Goal: Information Seeking & Learning: Learn about a topic

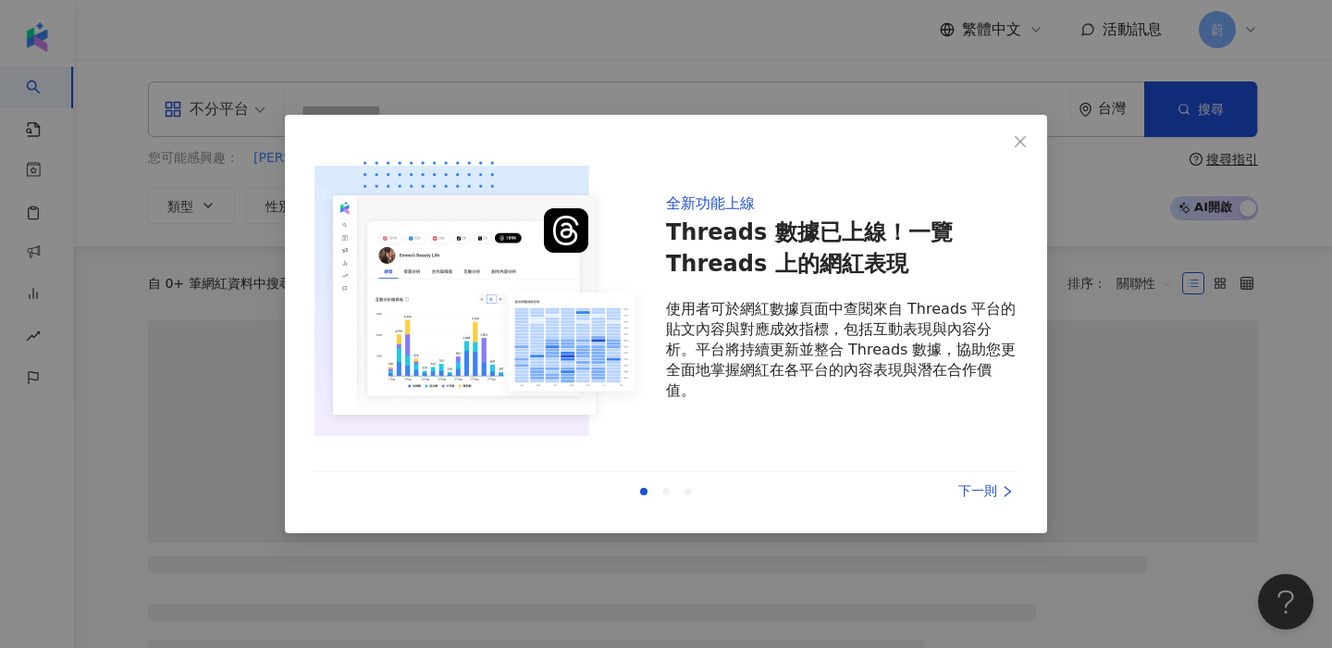
click at [969, 480] on div "上一則 下一則" at bounding box center [666, 491] width 703 height 39
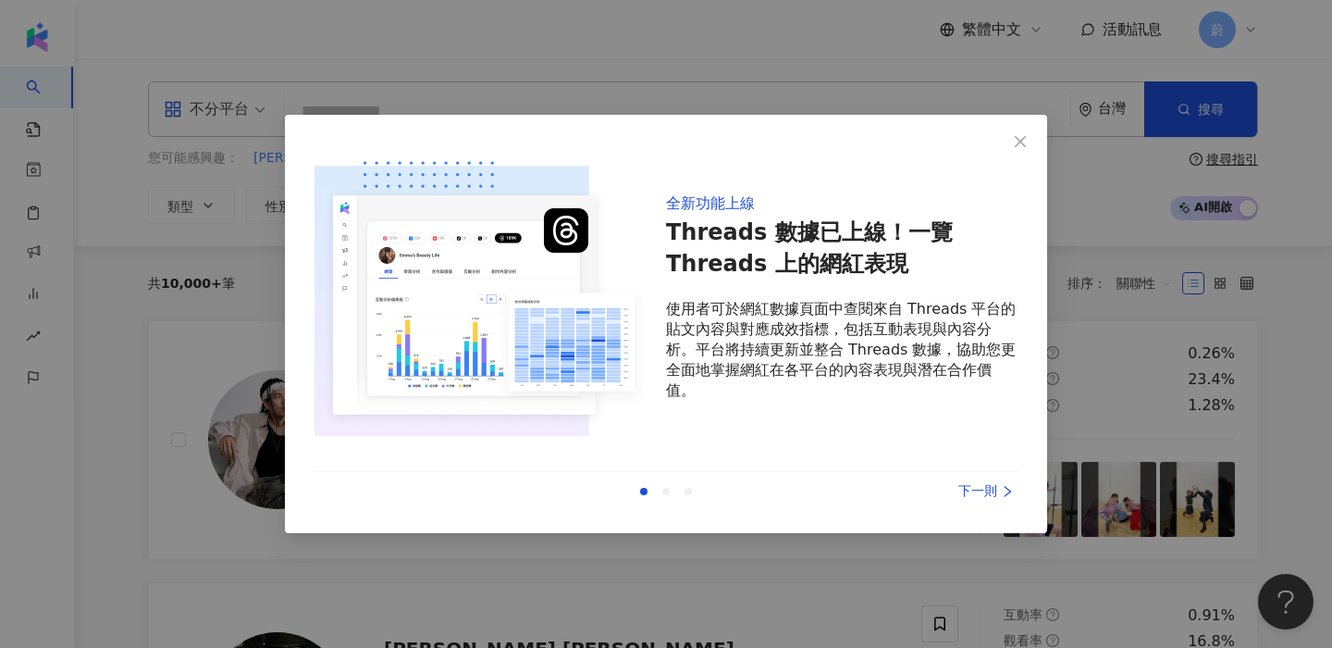
click at [965, 494] on div "下一則" at bounding box center [948, 491] width 139 height 20
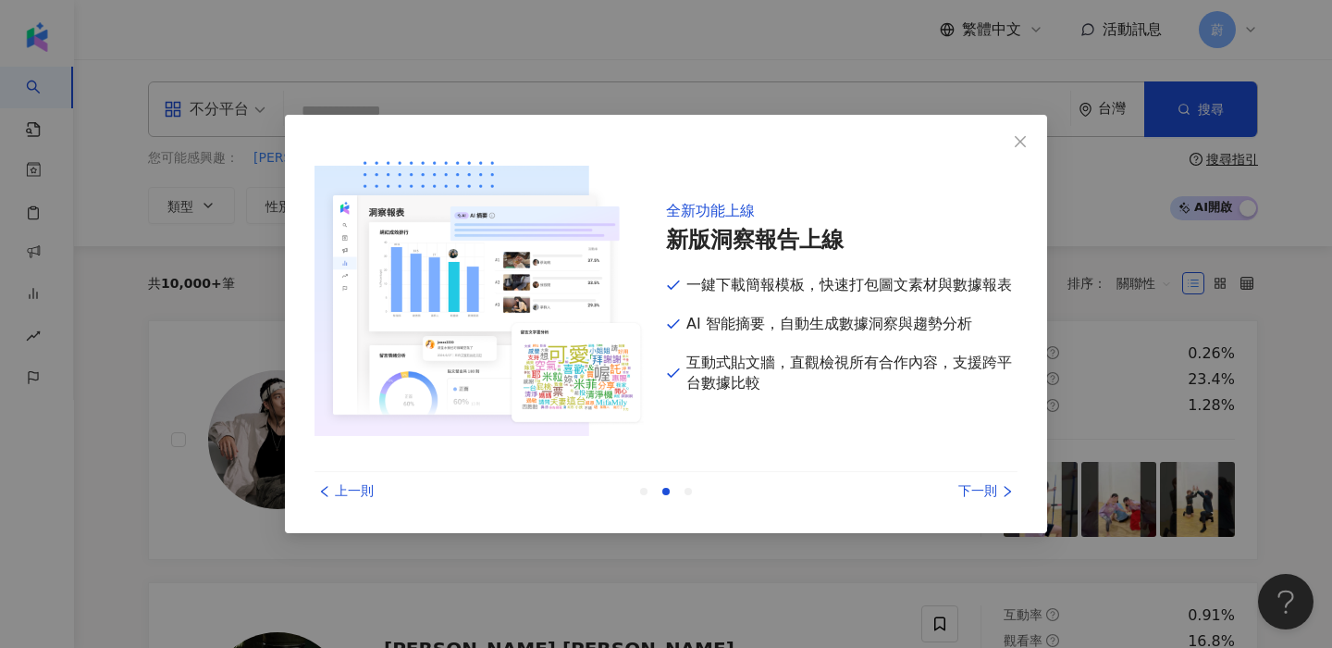
click at [965, 494] on div "下一則" at bounding box center [948, 491] width 139 height 20
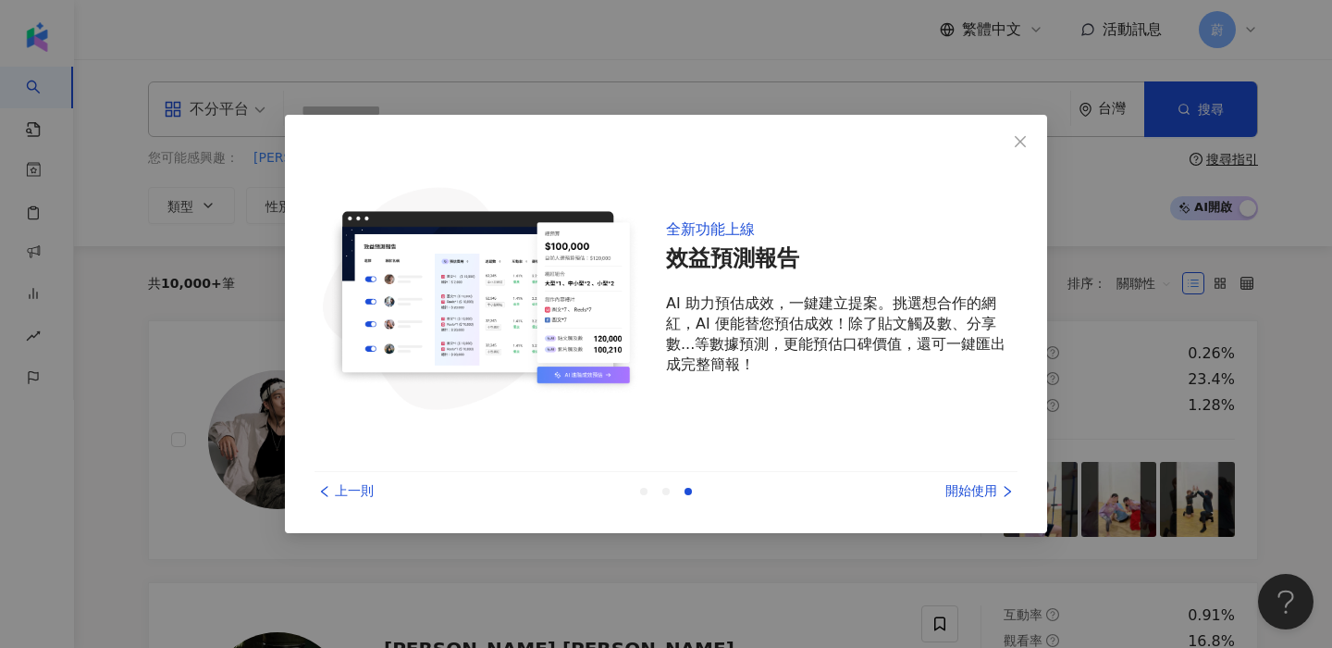
click at [965, 494] on div "開始使用" at bounding box center [948, 491] width 139 height 20
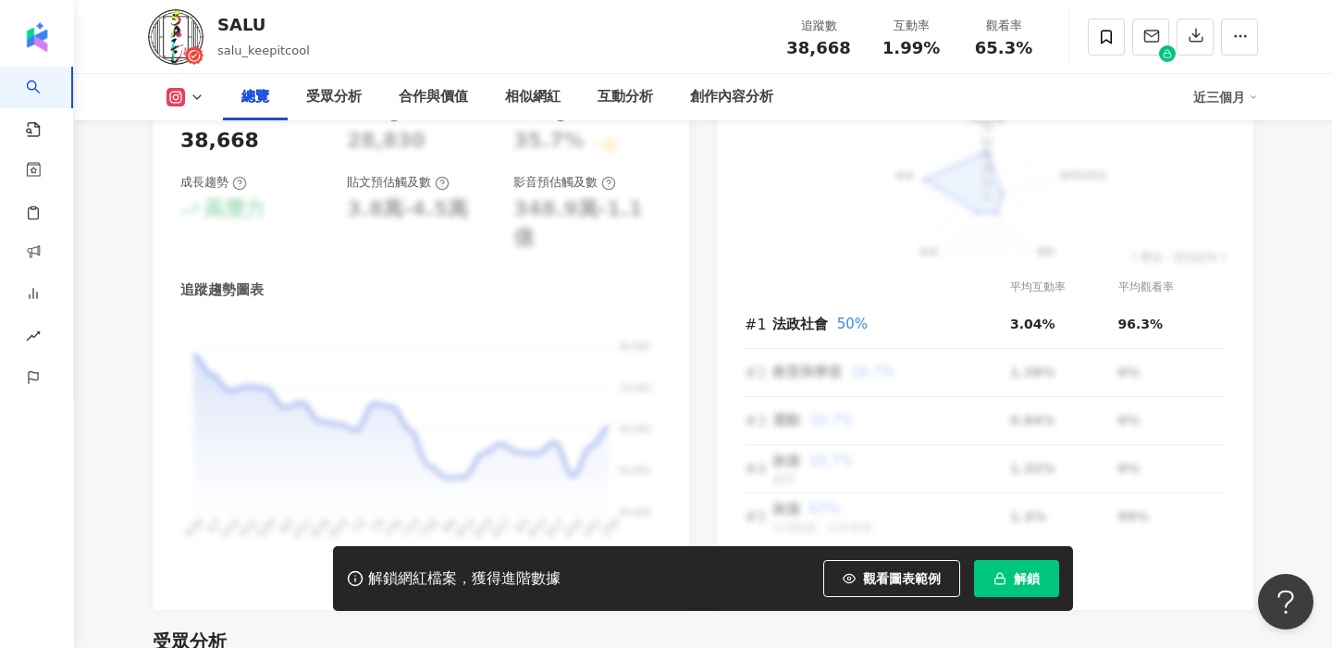
scroll to position [1108, 0]
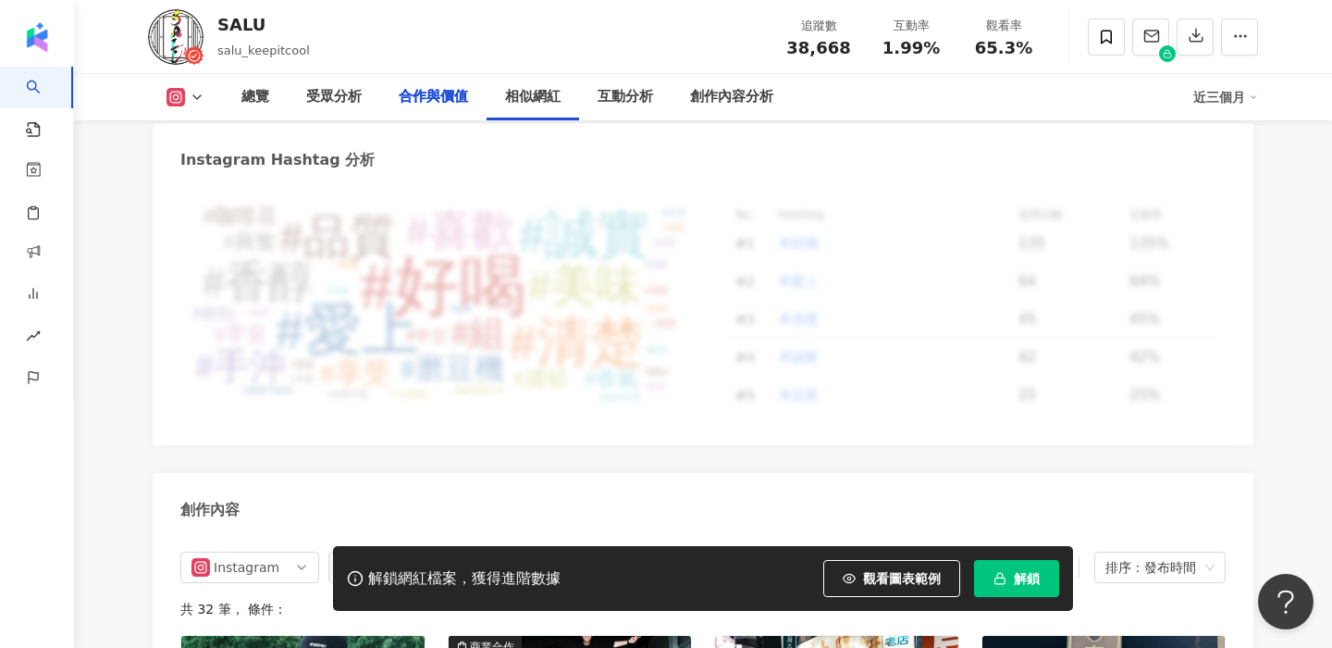
scroll to position [0, 0]
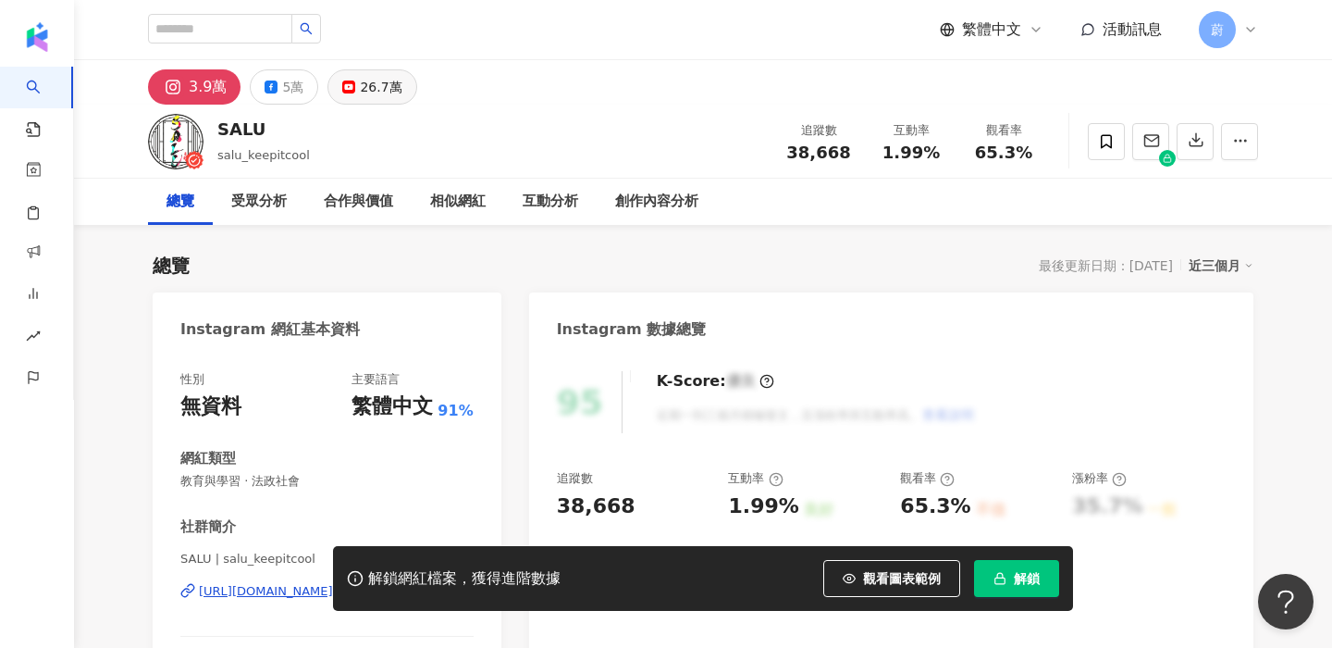
click at [372, 82] on div "26.7萬" at bounding box center [381, 87] width 42 height 26
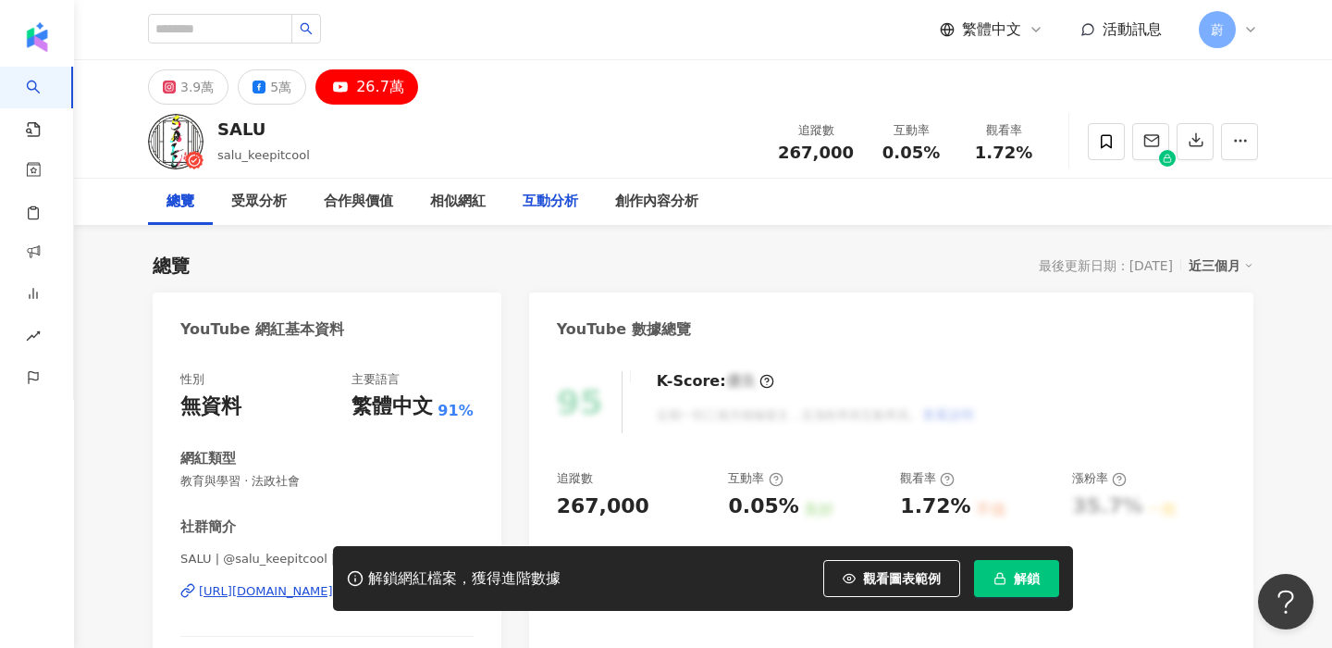
click at [557, 206] on div "互動分析" at bounding box center [551, 202] width 56 height 22
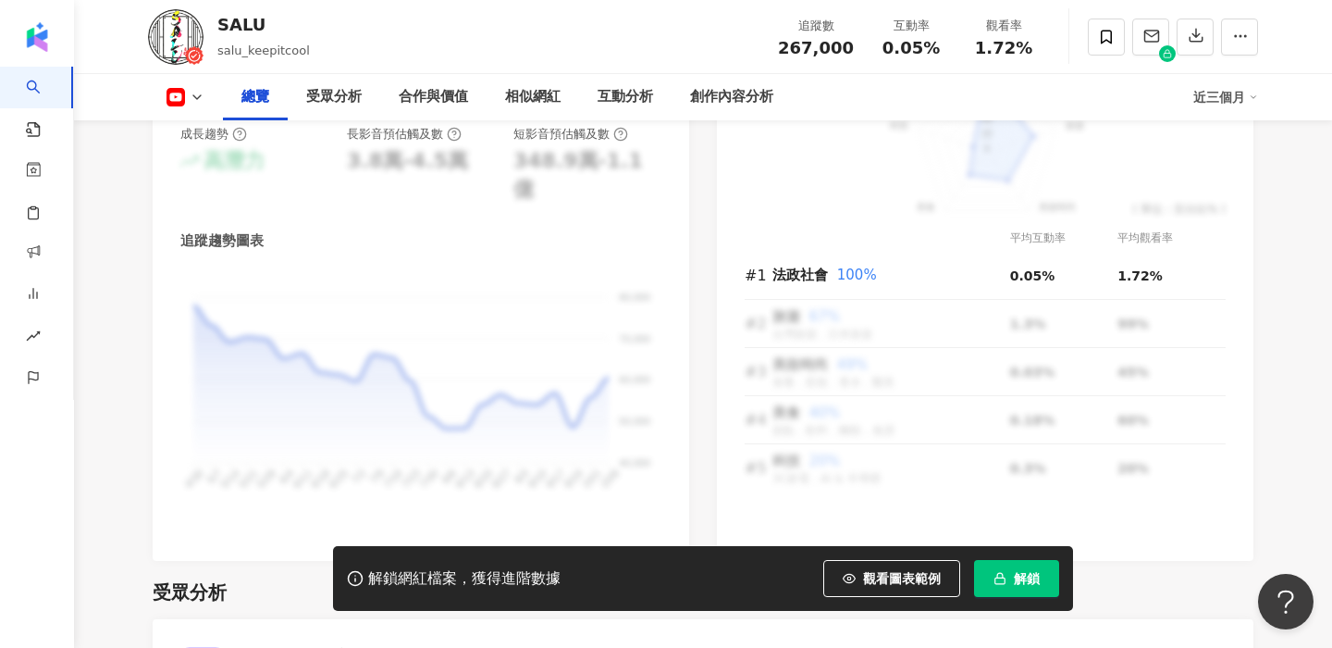
scroll to position [1190, 0]
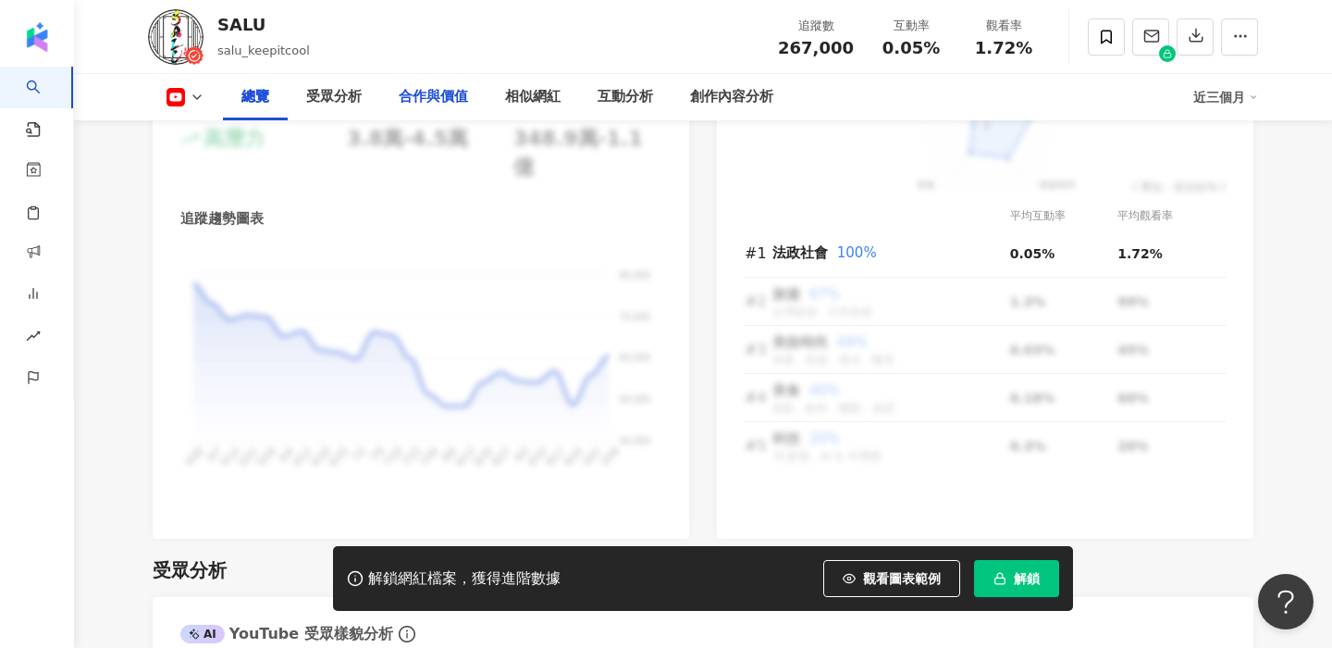
drag, startPoint x: 440, startPoint y: 94, endPoint x: 451, endPoint y: 133, distance: 40.4
click at [440, 94] on div "合作與價值" at bounding box center [433, 97] width 69 height 22
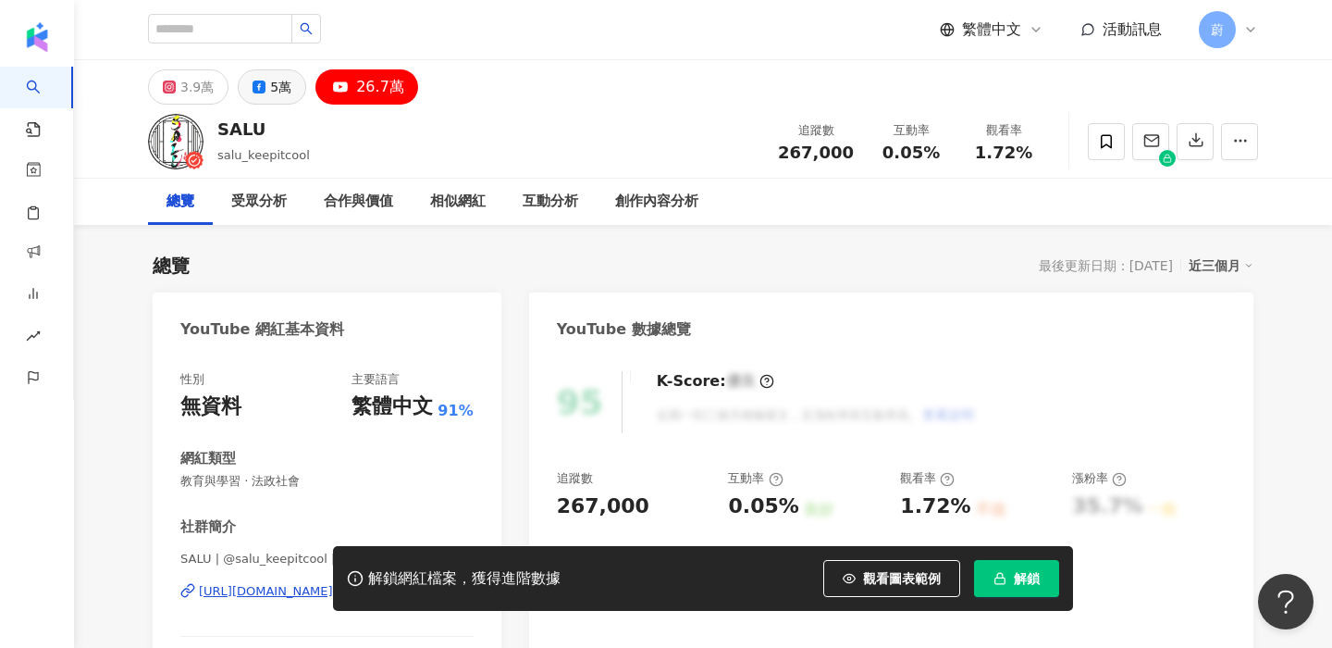
click at [265, 87] on button "5萬" at bounding box center [272, 86] width 68 height 35
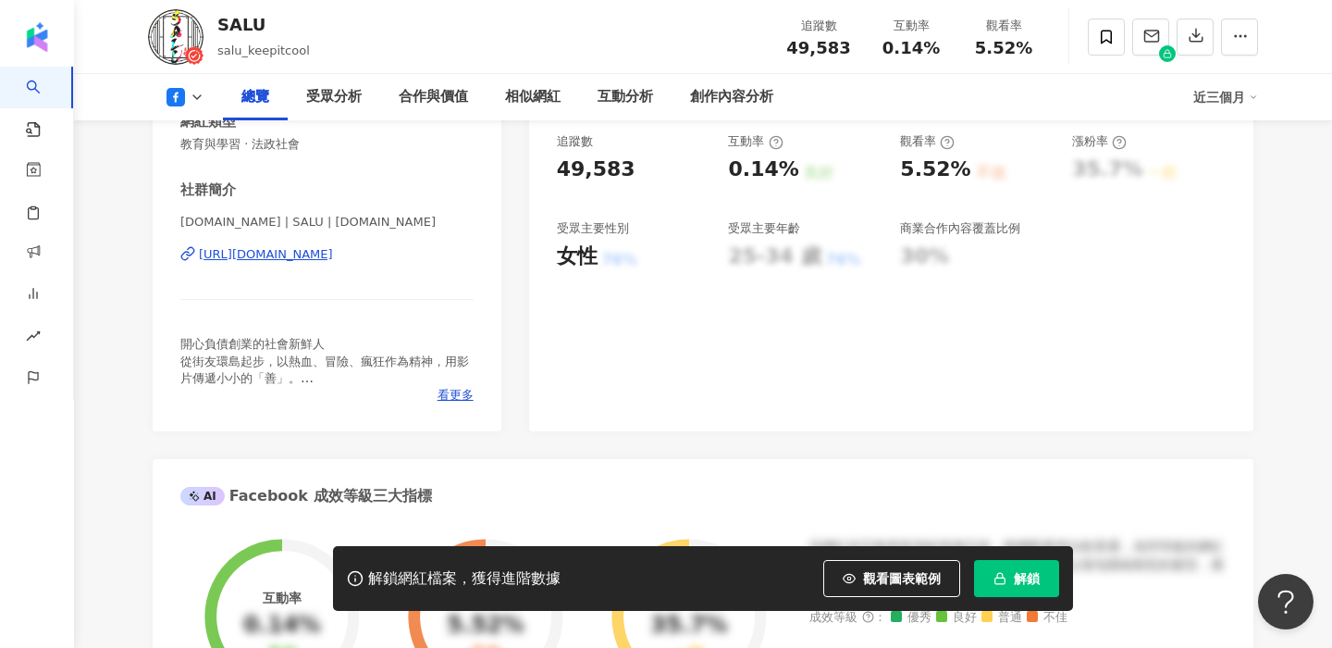
scroll to position [339, 0]
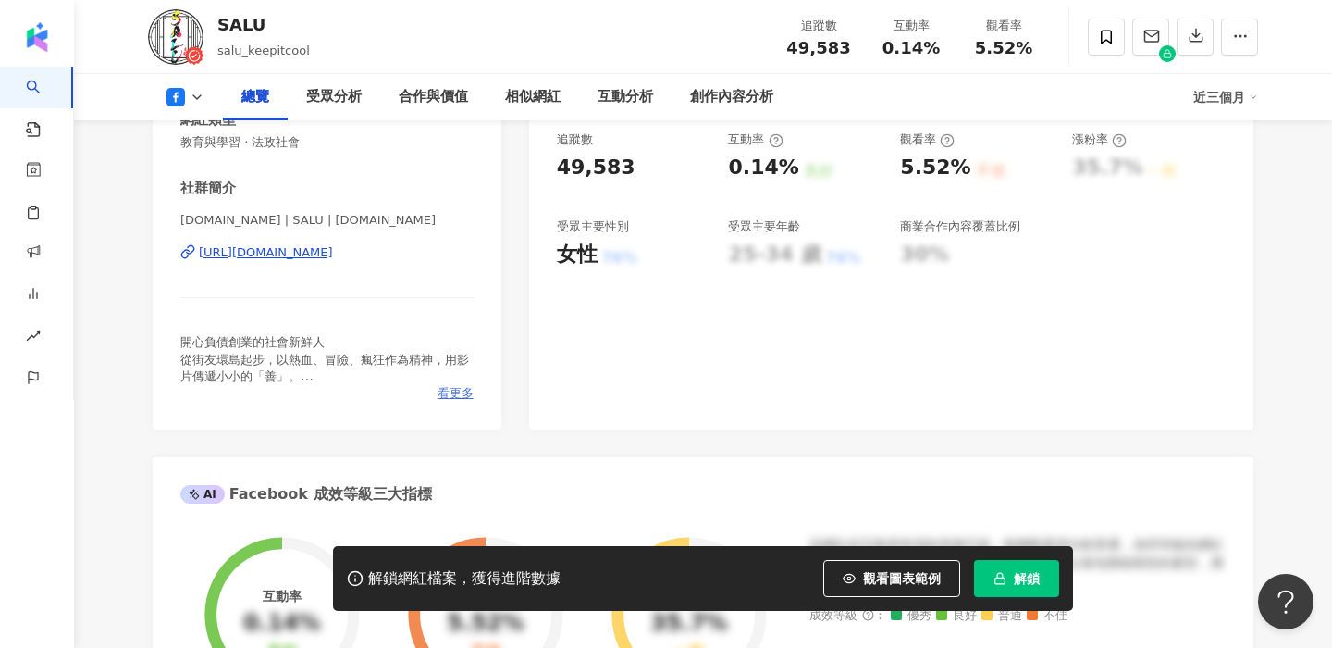
click at [456, 397] on span "看更多" at bounding box center [456, 393] width 36 height 17
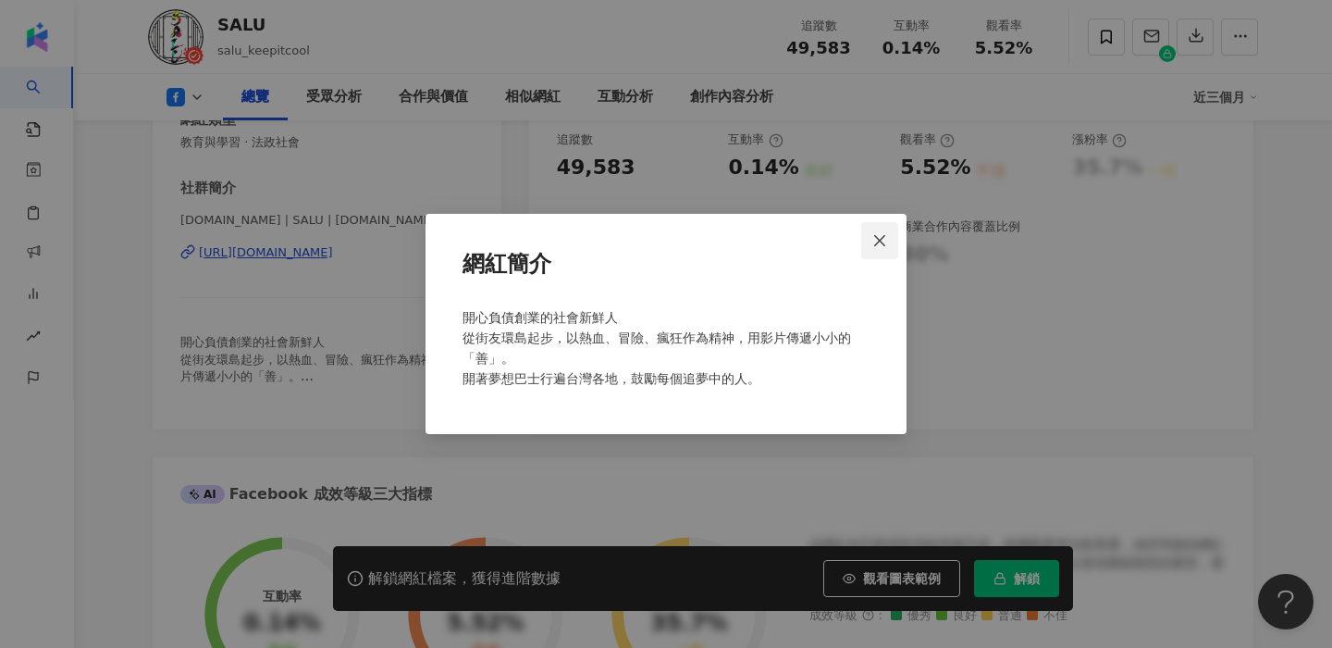
click at [878, 235] on icon "close" at bounding box center [879, 240] width 15 height 15
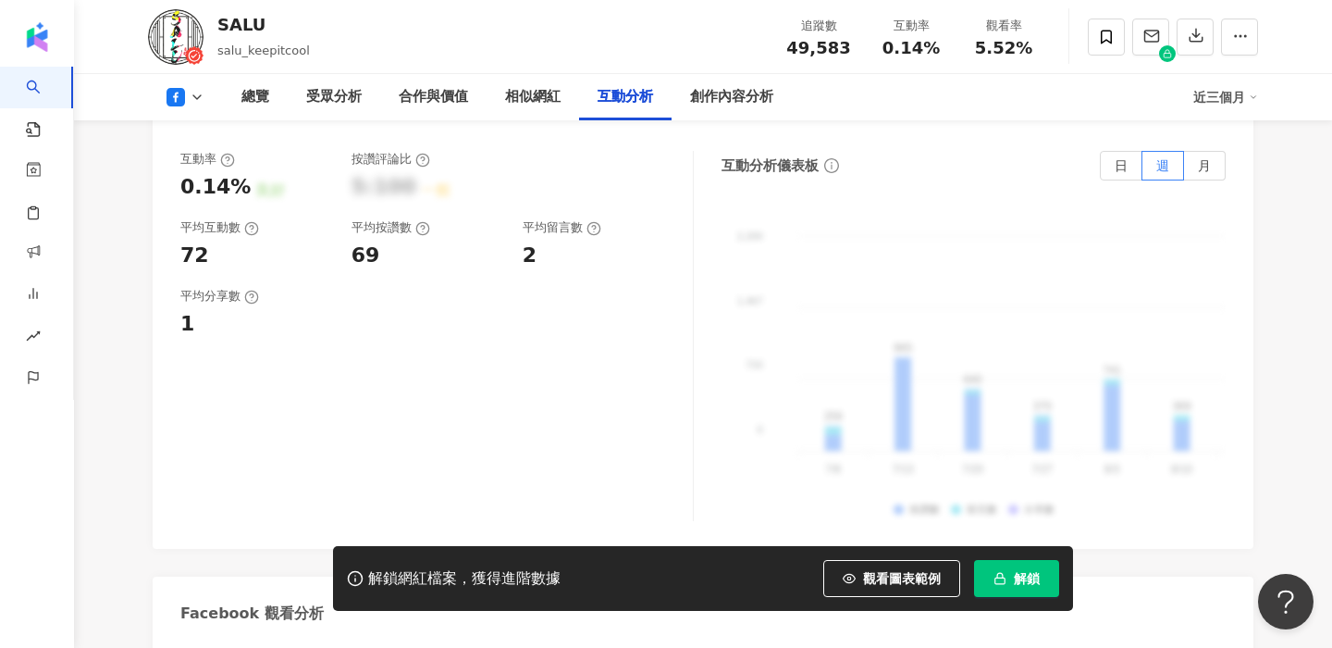
scroll to position [3091, 0]
